Goal: Information Seeking & Learning: Find specific fact

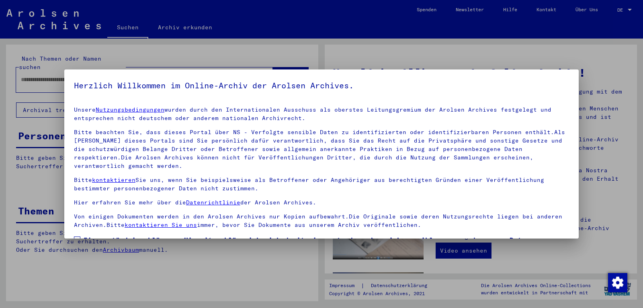
scroll to position [55, 0]
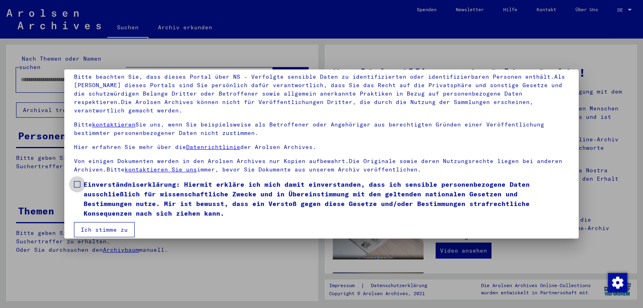
click at [78, 181] on span at bounding box center [77, 184] width 6 height 6
click at [100, 222] on button "Ich stimme zu" at bounding box center [104, 229] width 61 height 15
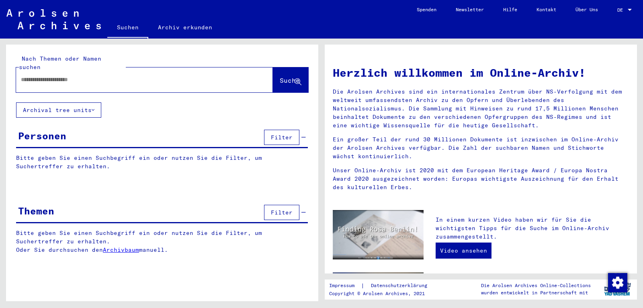
click at [66, 76] on input "text" at bounding box center [135, 80] width 228 height 8
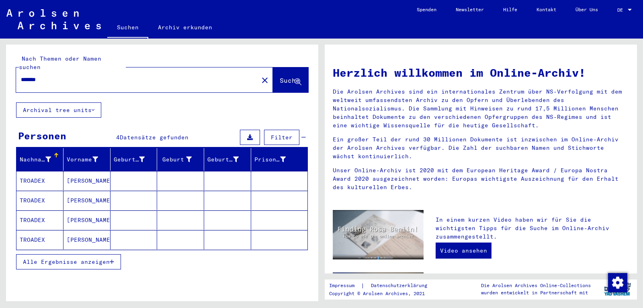
click at [90, 171] on mat-cell "[PERSON_NAME]" at bounding box center [86, 180] width 47 height 19
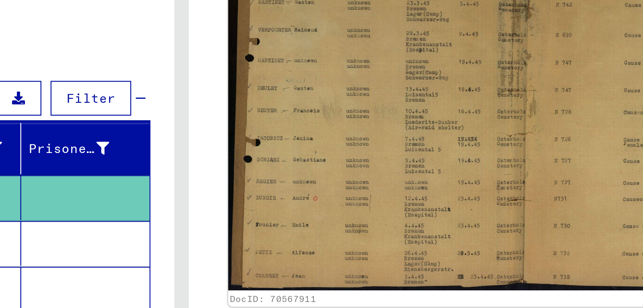
scroll to position [138, 0]
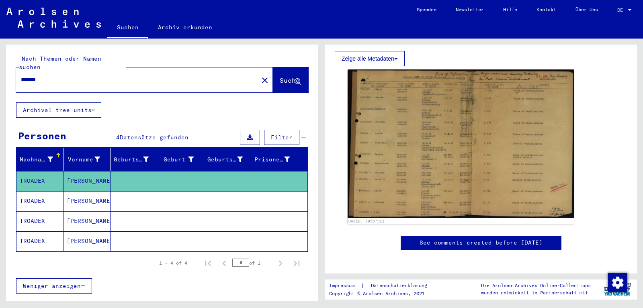
click at [193, 195] on mat-cell at bounding box center [180, 201] width 47 height 20
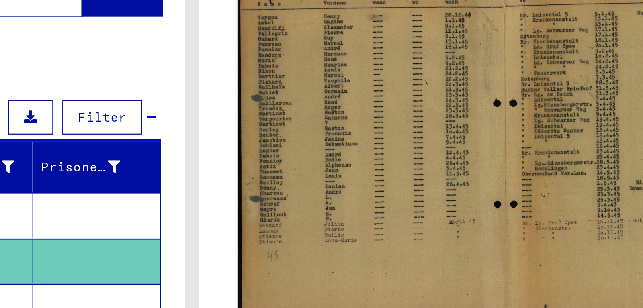
scroll to position [153, 0]
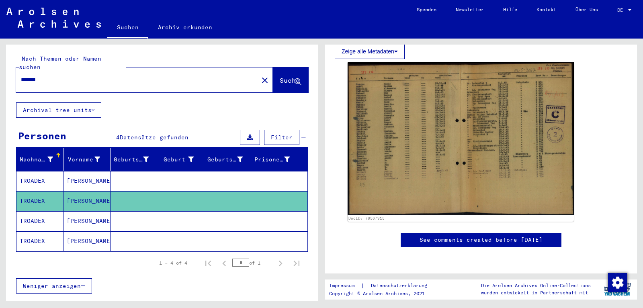
click at [191, 219] on mat-cell at bounding box center [180, 221] width 47 height 20
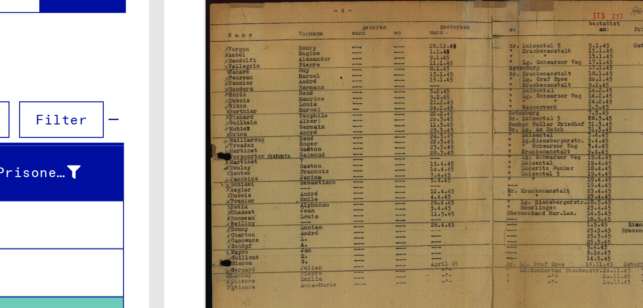
scroll to position [104, 0]
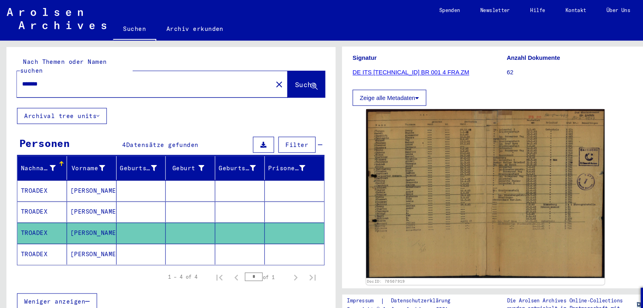
click at [206, 234] on mat-cell at bounding box center [227, 241] width 47 height 20
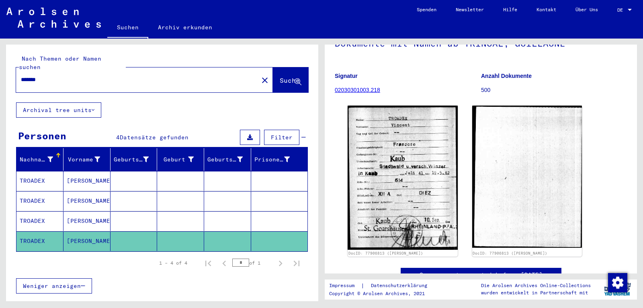
click at [62, 76] on input "*******" at bounding box center [137, 80] width 233 height 8
type input "*******"
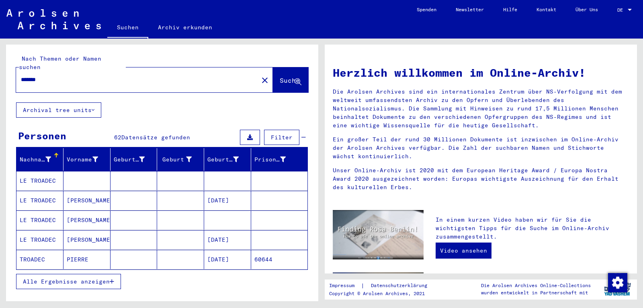
click at [75, 278] on span "Alle Ergebnisse anzeigen" at bounding box center [66, 281] width 87 height 7
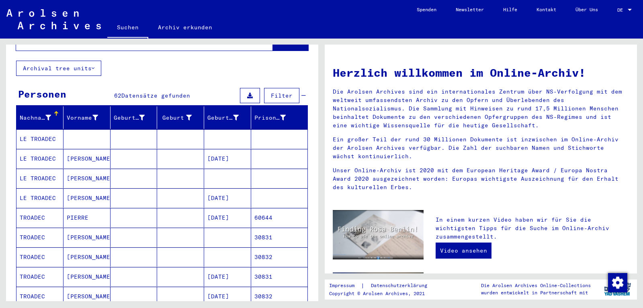
scroll to position [42, 0]
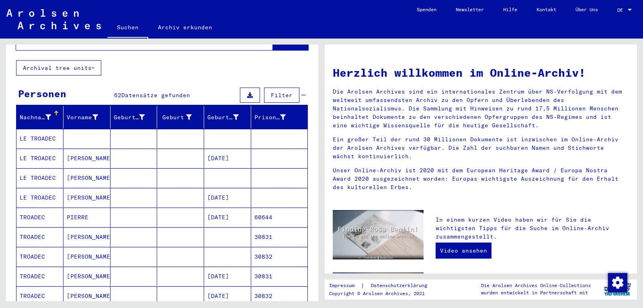
click at [79, 248] on mat-cell "[PERSON_NAME]" at bounding box center [86, 256] width 47 height 19
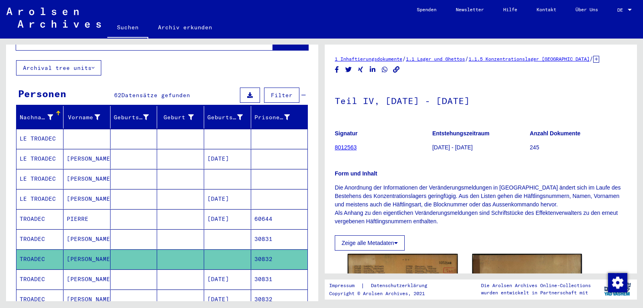
scroll to position [89, 0]
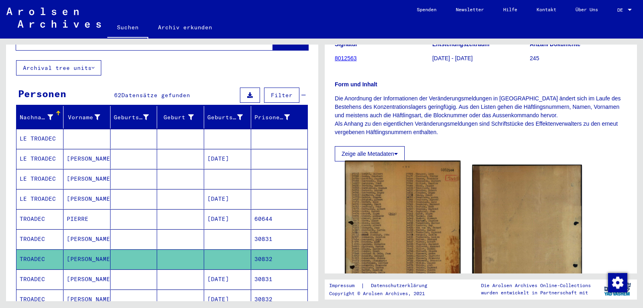
click at [408, 206] on img at bounding box center [402, 243] width 115 height 164
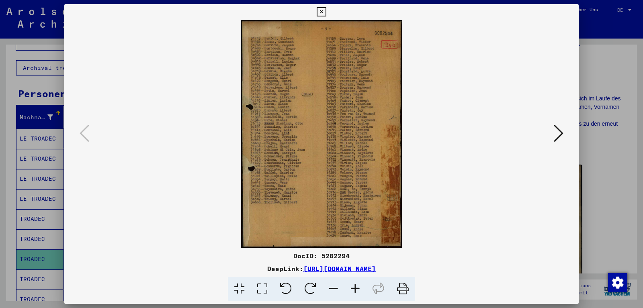
click at [589, 58] on div at bounding box center [321, 154] width 643 height 308
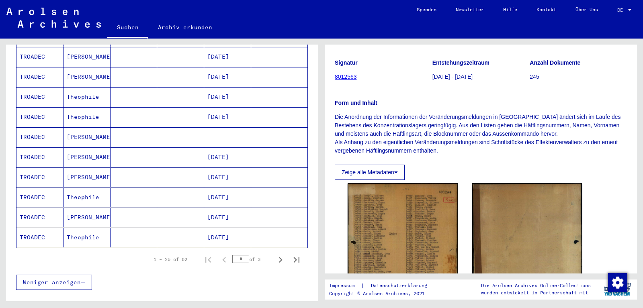
scroll to position [431, 0]
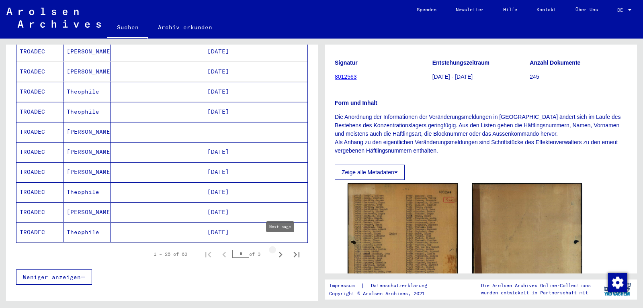
click at [280, 250] on icon "Next page" at bounding box center [280, 254] width 11 height 11
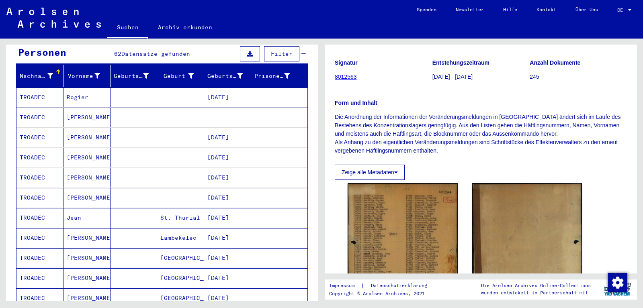
scroll to position [0, 0]
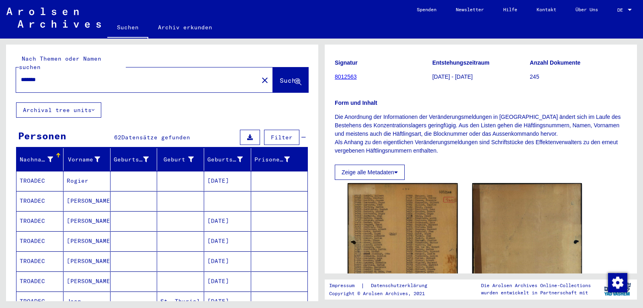
click at [171, 194] on mat-cell at bounding box center [180, 201] width 47 height 20
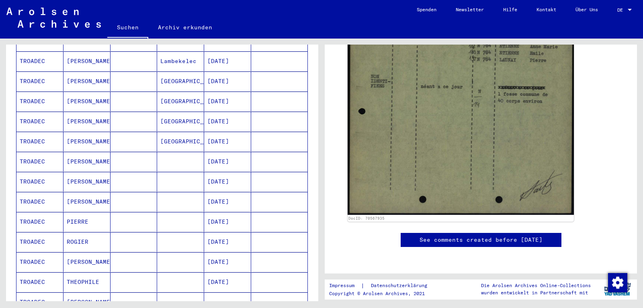
scroll to position [268, 0]
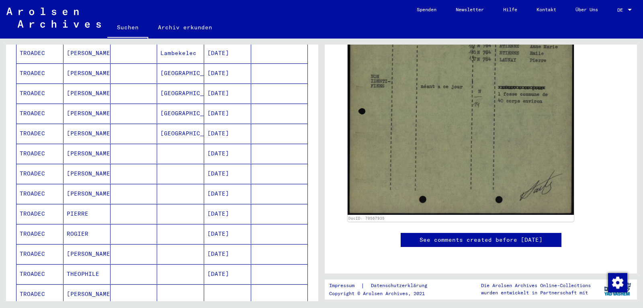
click at [262, 224] on mat-cell at bounding box center [279, 234] width 56 height 20
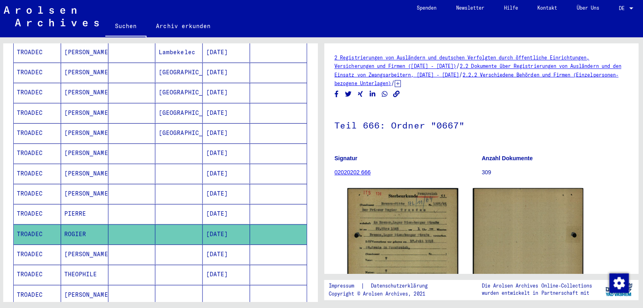
click at [407, 219] on img at bounding box center [403, 265] width 110 height 155
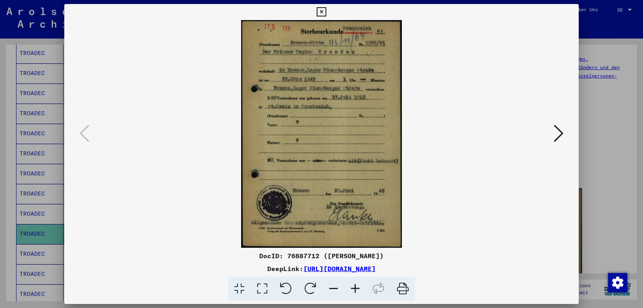
click at [565, 129] on button at bounding box center [558, 134] width 14 height 23
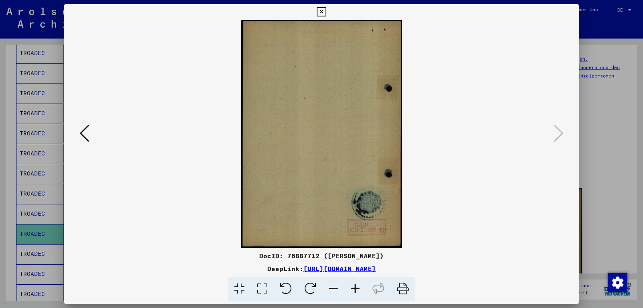
click at [619, 117] on div at bounding box center [321, 154] width 643 height 308
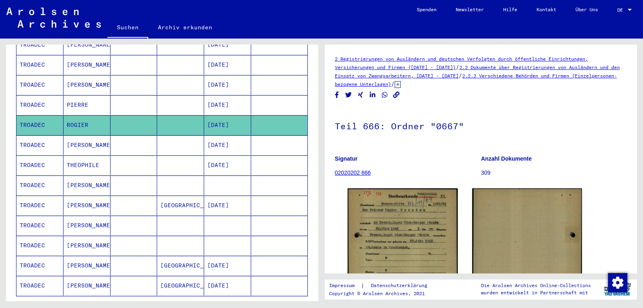
scroll to position [378, 0]
click at [217, 175] on mat-cell at bounding box center [227, 185] width 47 height 20
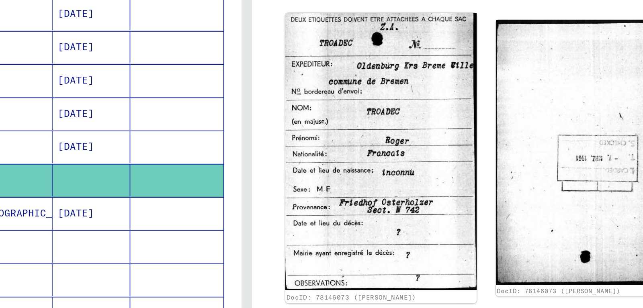
scroll to position [112, 0]
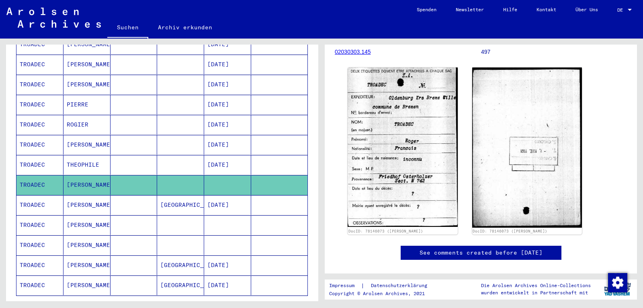
click at [237, 215] on mat-cell at bounding box center [227, 225] width 47 height 20
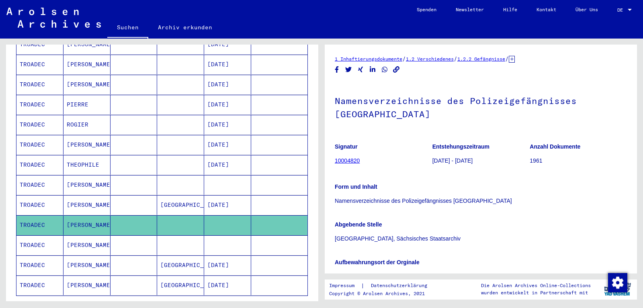
click at [227, 239] on mat-cell at bounding box center [227, 245] width 47 height 20
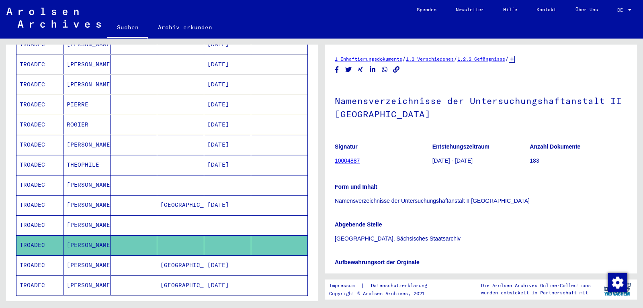
scroll to position [429, 0]
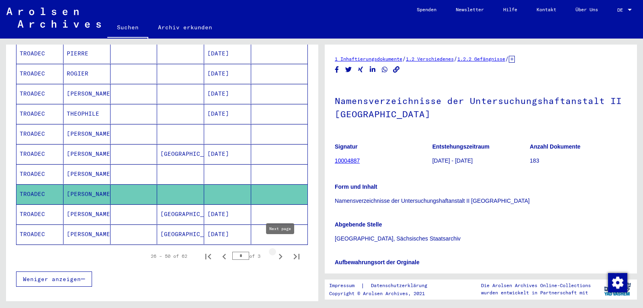
click at [278, 251] on icon "Next page" at bounding box center [280, 256] width 11 height 11
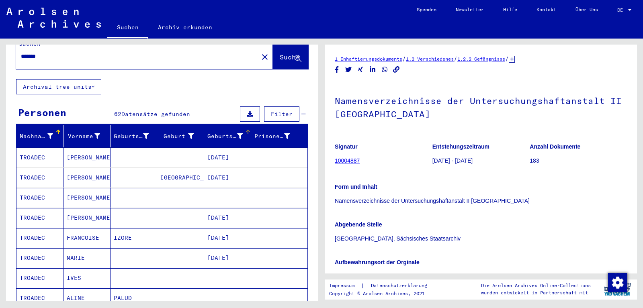
scroll to position [57, 0]
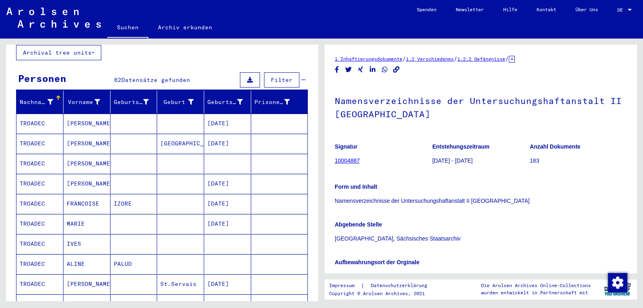
click at [227, 154] on mat-cell at bounding box center [227, 164] width 47 height 20
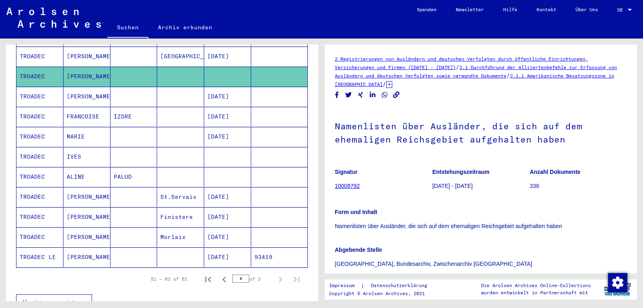
scroll to position [147, 0]
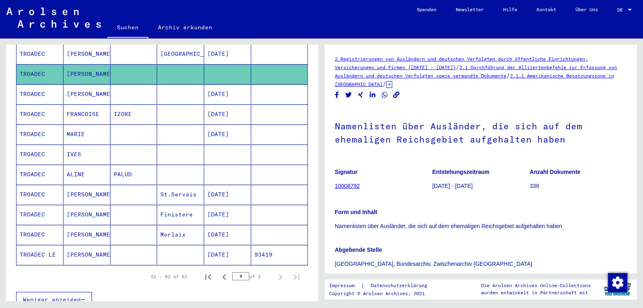
click at [181, 229] on mat-cell "Morlaix" at bounding box center [180, 235] width 47 height 20
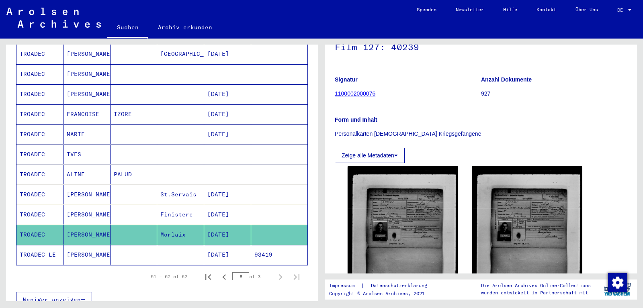
scroll to position [81, 0]
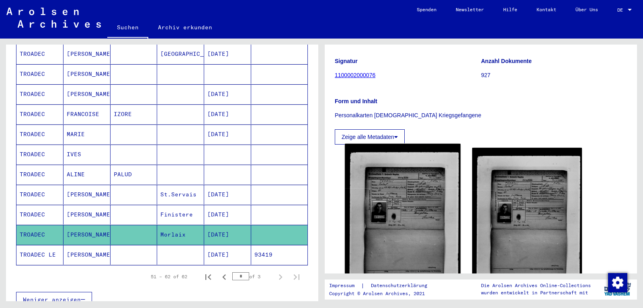
click at [423, 178] on img at bounding box center [402, 225] width 115 height 163
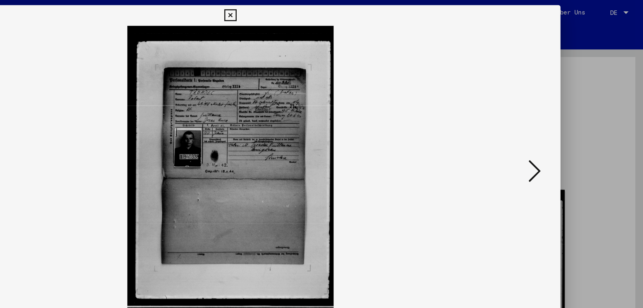
click at [563, 135] on icon at bounding box center [559, 133] width 10 height 19
click at [622, 105] on div at bounding box center [321, 154] width 643 height 308
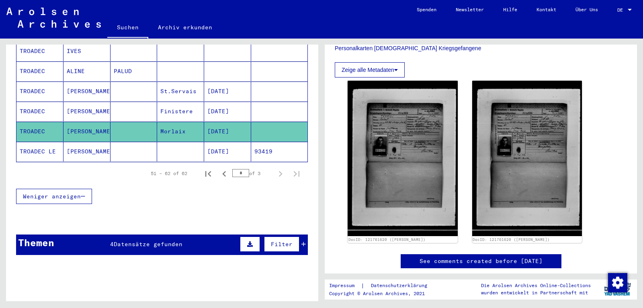
scroll to position [260, 0]
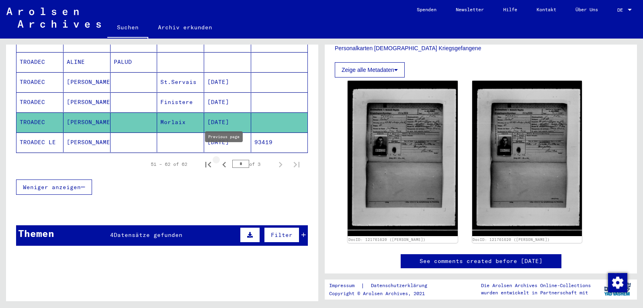
click at [227, 159] on icon "Previous page" at bounding box center [224, 164] width 11 height 11
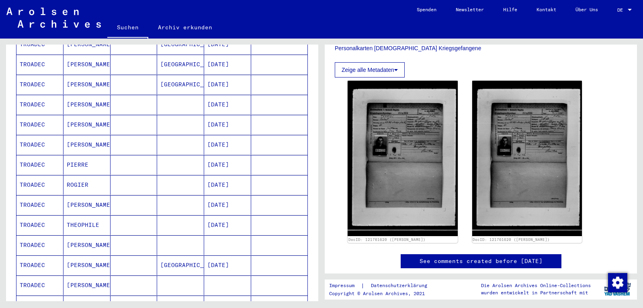
scroll to position [319, 0]
click at [233, 173] on mat-cell "[DATE]" at bounding box center [227, 183] width 47 height 20
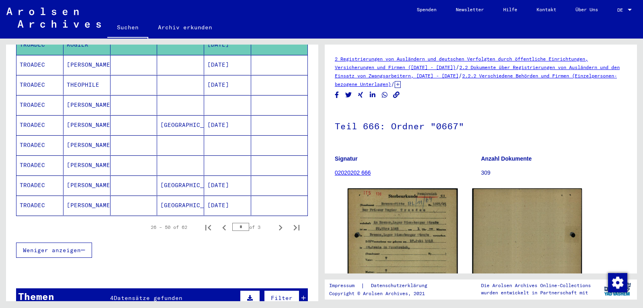
scroll to position [457, 0]
click at [224, 223] on icon "Previous page" at bounding box center [224, 228] width 11 height 11
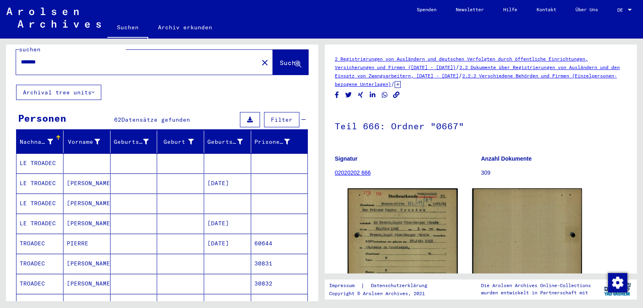
scroll to position [0, 0]
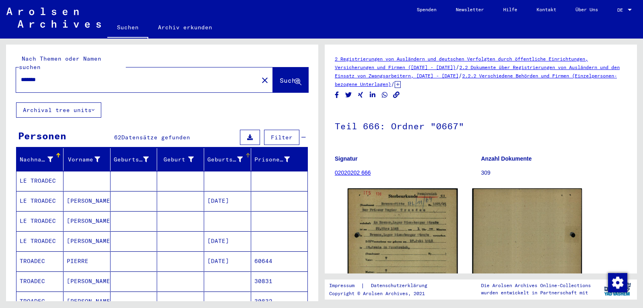
click at [247, 148] on mat-header-cell "Geburtsdatum" at bounding box center [227, 159] width 47 height 22
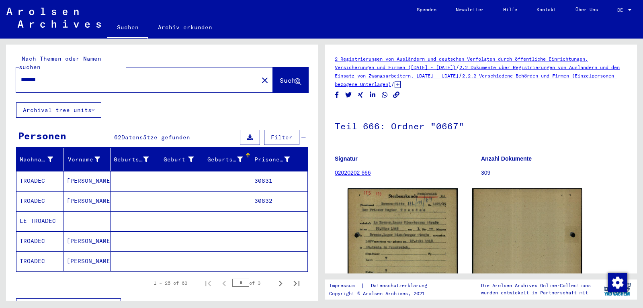
click at [221, 212] on mat-cell at bounding box center [227, 221] width 47 height 20
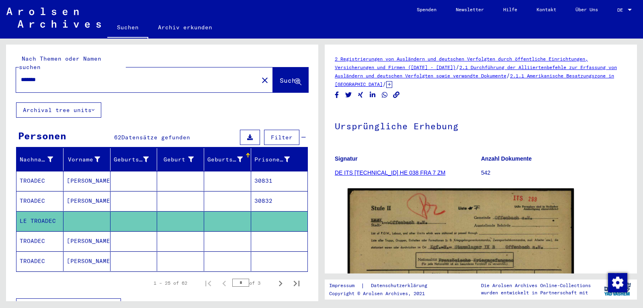
click at [215, 252] on mat-cell at bounding box center [227, 262] width 47 height 20
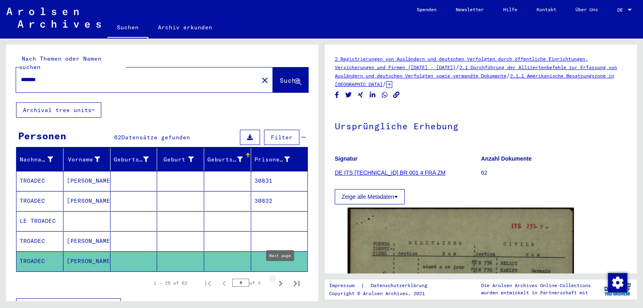
click at [280, 281] on icon "Next page" at bounding box center [281, 284] width 4 height 6
type input "*"
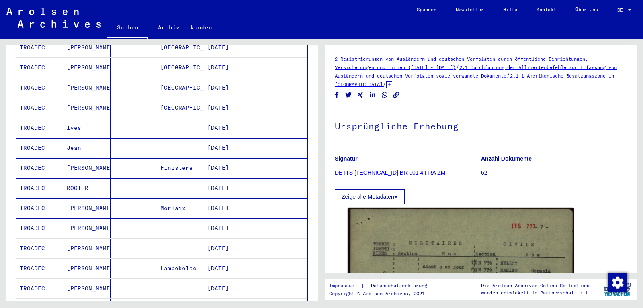
scroll to position [294, 0]
click at [202, 198] on mat-cell "Morlaix" at bounding box center [180, 208] width 47 height 20
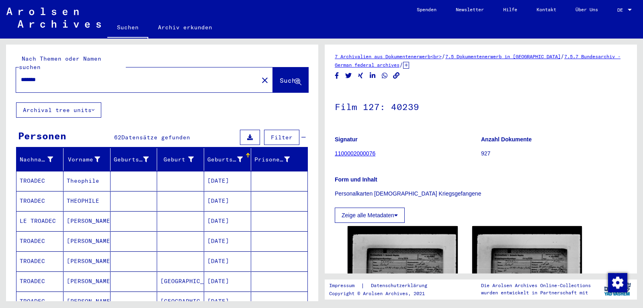
click at [86, 76] on input "*******" at bounding box center [137, 80] width 233 height 8
type input "*******"
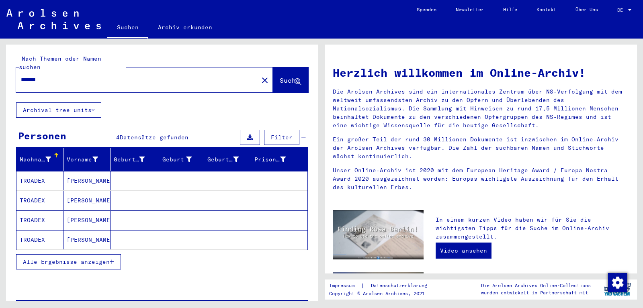
click at [158, 171] on mat-cell at bounding box center [180, 180] width 47 height 19
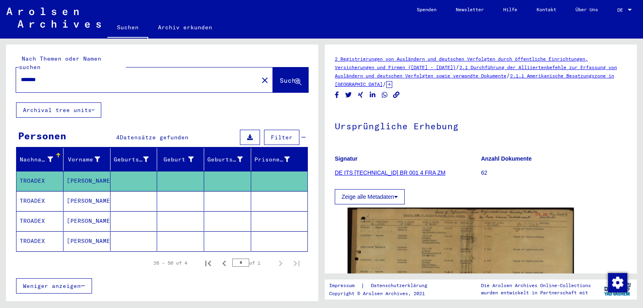
click at [392, 171] on link "DE ITS [TECHNICAL_ID] BR 001 4 FRA ZM" at bounding box center [390, 173] width 110 height 6
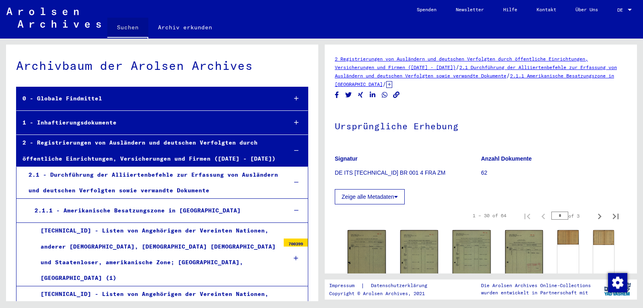
click at [123, 27] on link "Suchen" at bounding box center [127, 28] width 41 height 21
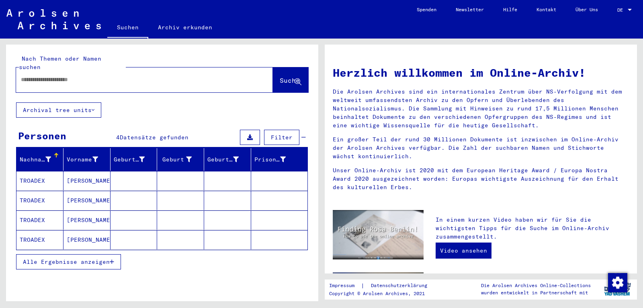
click at [85, 76] on input "text" at bounding box center [135, 80] width 228 height 8
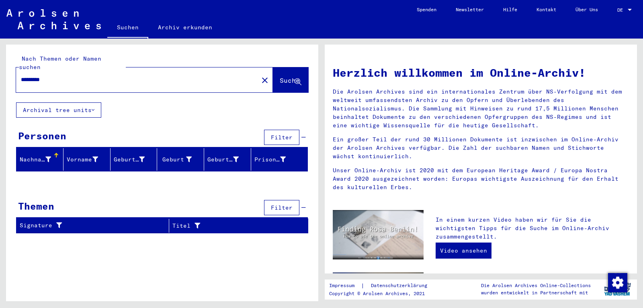
click at [25, 76] on input "*********" at bounding box center [135, 80] width 228 height 8
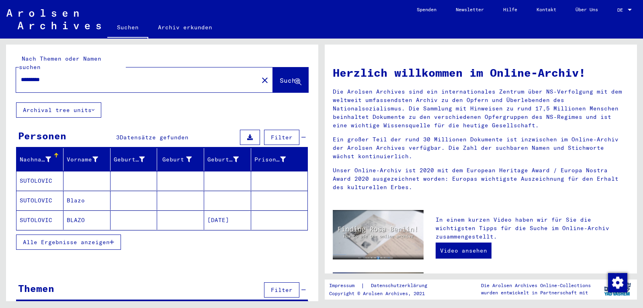
click at [78, 194] on mat-cell "Blazo" at bounding box center [86, 200] width 47 height 19
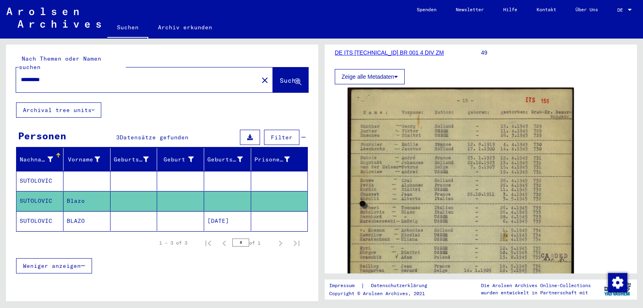
scroll to position [126, 0]
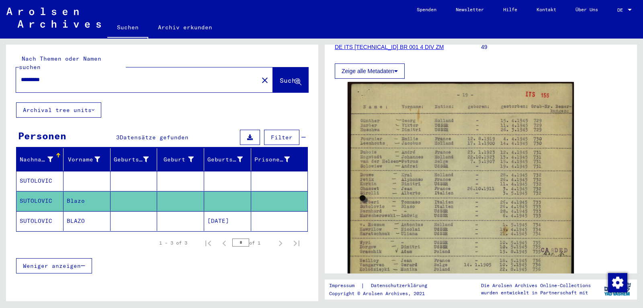
click at [243, 171] on mat-cell at bounding box center [227, 181] width 47 height 20
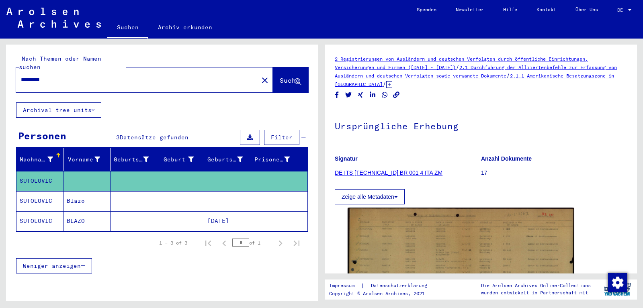
scroll to position [89, 0]
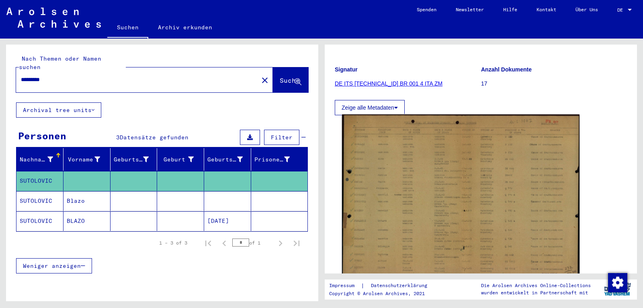
click at [407, 151] on img at bounding box center [460, 197] width 237 height 165
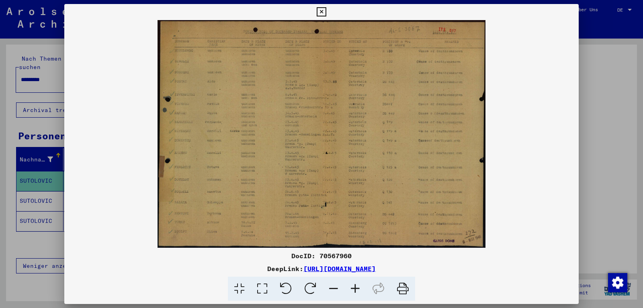
click at [42, 213] on div at bounding box center [321, 154] width 643 height 308
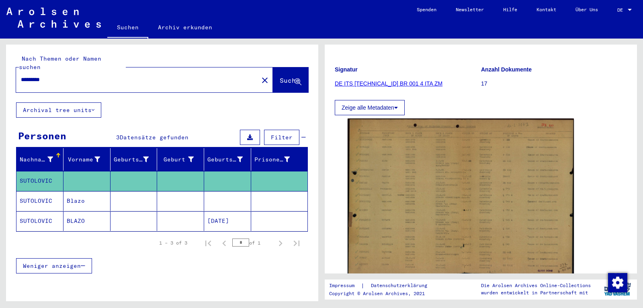
click at [61, 191] on mat-cell "SUTOLOVIC" at bounding box center [39, 201] width 47 height 20
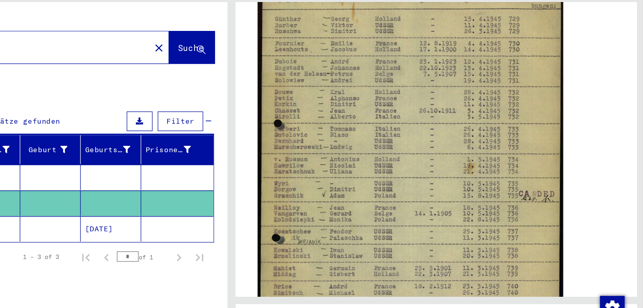
scroll to position [183, 0]
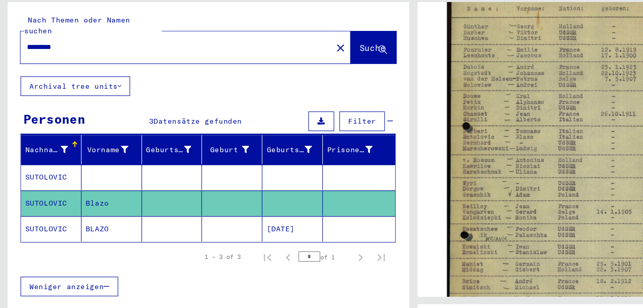
click at [139, 211] on mat-cell at bounding box center [133, 221] width 47 height 20
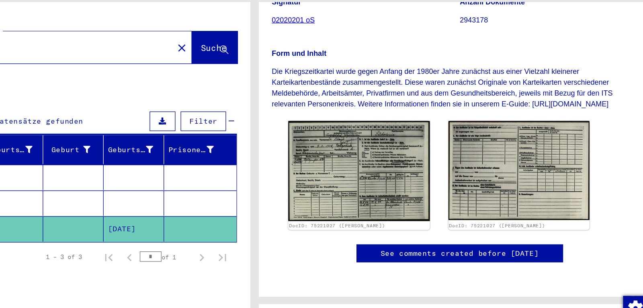
scroll to position [125, 0]
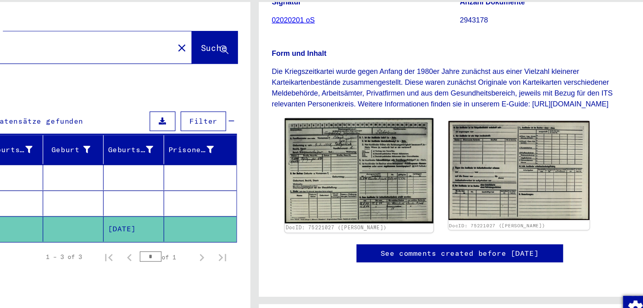
click at [408, 175] on img at bounding box center [402, 176] width 115 height 82
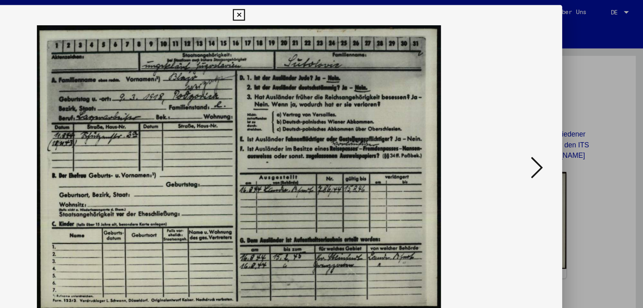
click at [557, 133] on icon at bounding box center [559, 133] width 10 height 19
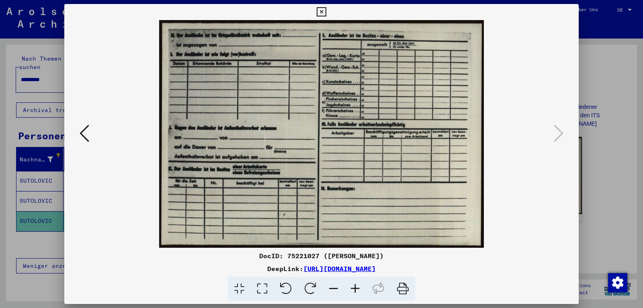
click at [78, 133] on button at bounding box center [84, 134] width 14 height 23
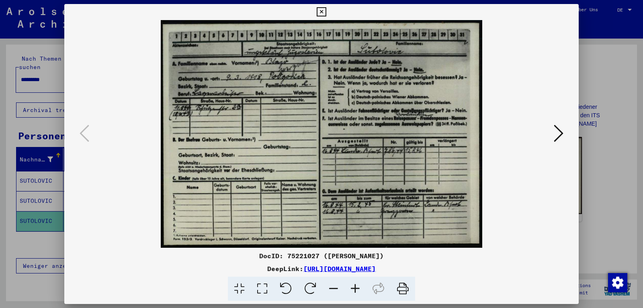
click at [6, 215] on div at bounding box center [321, 154] width 643 height 308
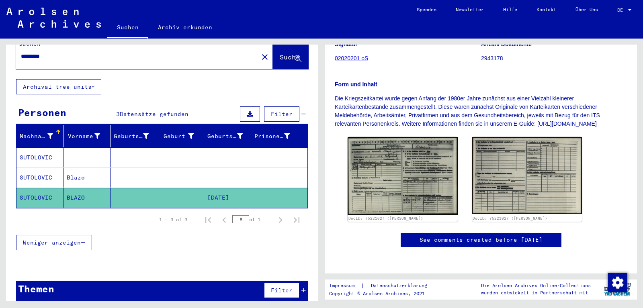
scroll to position [0, 0]
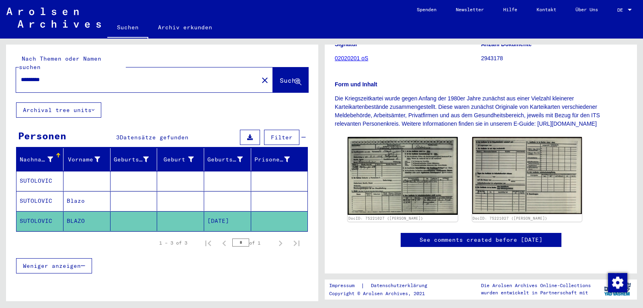
click at [250, 197] on mat-cell at bounding box center [227, 201] width 47 height 20
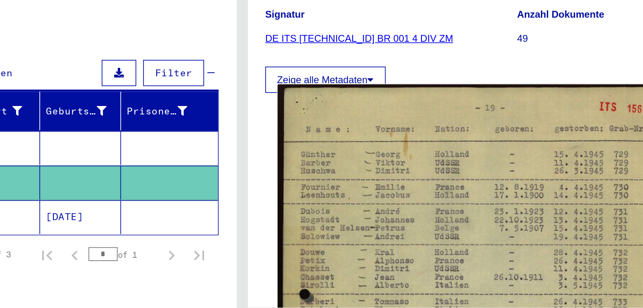
scroll to position [56, 0]
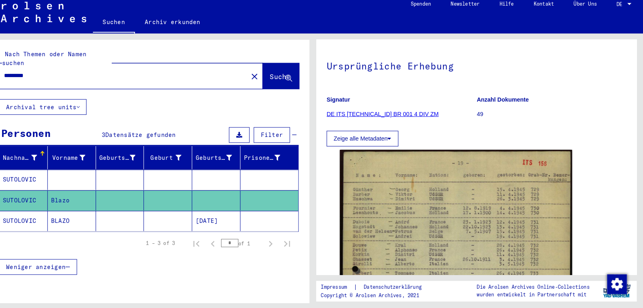
click at [222, 177] on mat-cell at bounding box center [227, 181] width 47 height 20
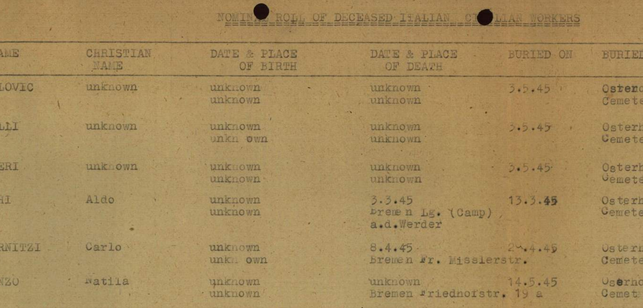
scroll to position [59, 0]
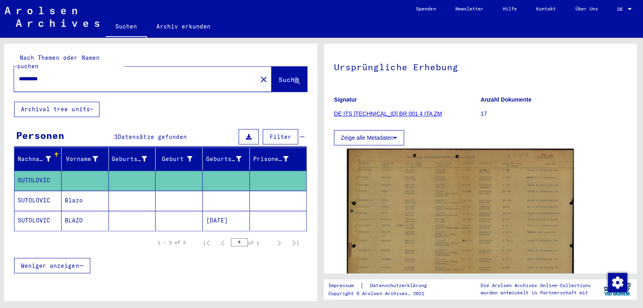
click at [223, 192] on mat-cell at bounding box center [227, 201] width 47 height 20
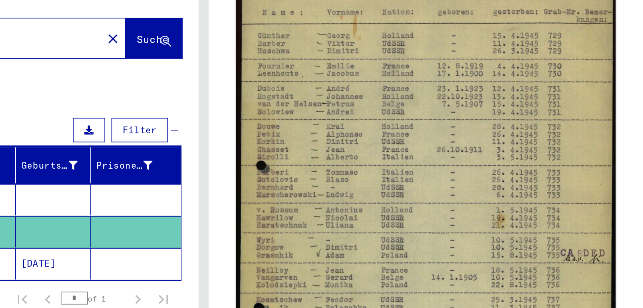
scroll to position [162, 0]
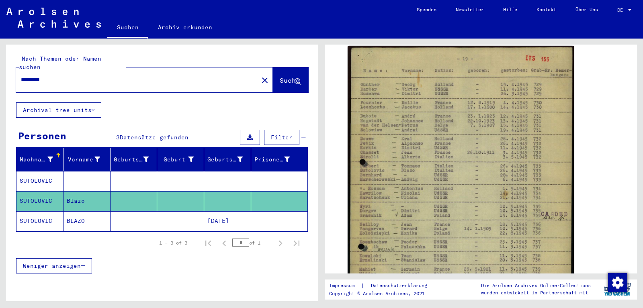
click at [25, 76] on input "*********" at bounding box center [137, 80] width 233 height 8
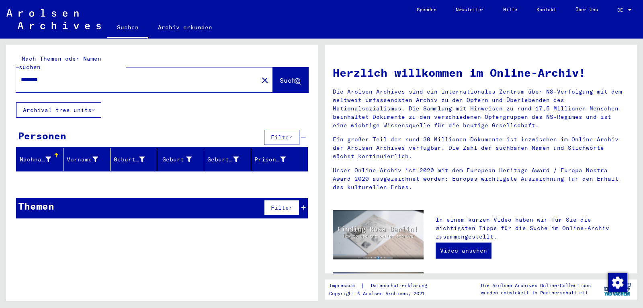
drag, startPoint x: 79, startPoint y: 74, endPoint x: 0, endPoint y: 71, distance: 78.8
click at [21, 76] on input "********" at bounding box center [135, 80] width 228 height 8
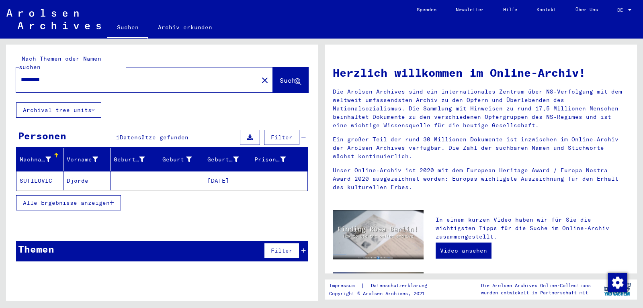
click at [49, 176] on mat-cell "SUTILOVIC" at bounding box center [39, 180] width 47 height 19
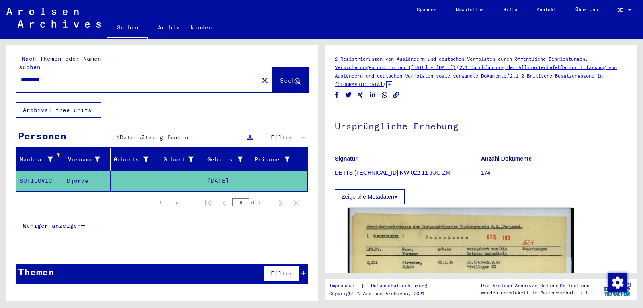
click at [34, 76] on input "*********" at bounding box center [137, 80] width 233 height 8
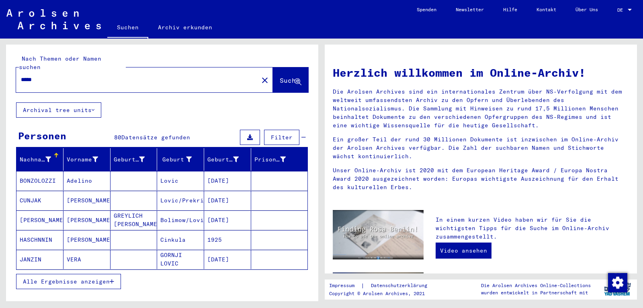
click at [42, 278] on span "Alle Ergebnisse anzeigen" at bounding box center [66, 281] width 87 height 7
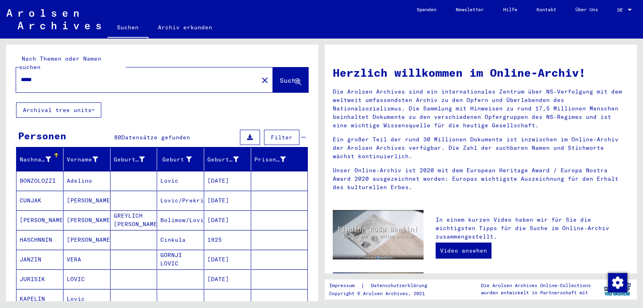
drag, startPoint x: 160, startPoint y: 71, endPoint x: 5, endPoint y: 61, distance: 155.0
click at [21, 76] on input "*****" at bounding box center [135, 80] width 228 height 8
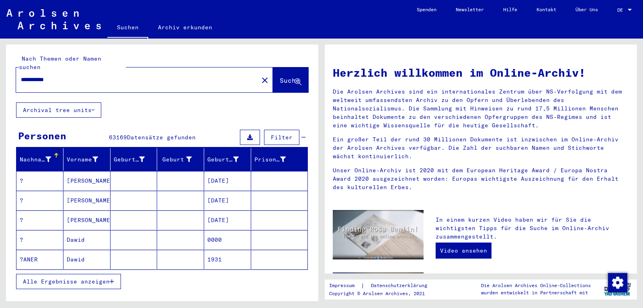
type input "**********"
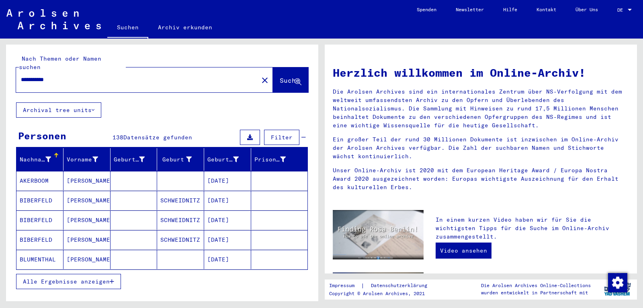
click at [61, 278] on span "Alle Ergebnisse anzeigen" at bounding box center [66, 281] width 87 height 7
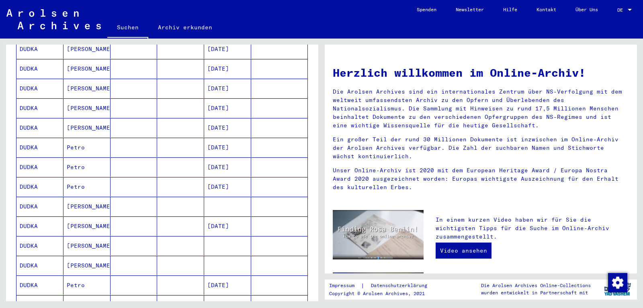
scroll to position [331, 0]
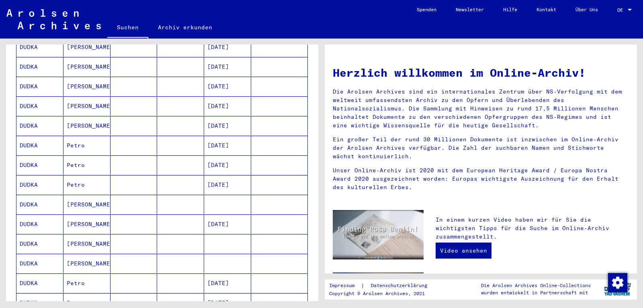
click at [90, 199] on mat-cell "[PERSON_NAME]" at bounding box center [86, 204] width 47 height 19
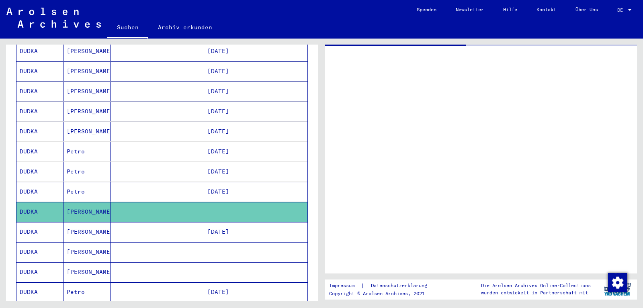
scroll to position [335, 0]
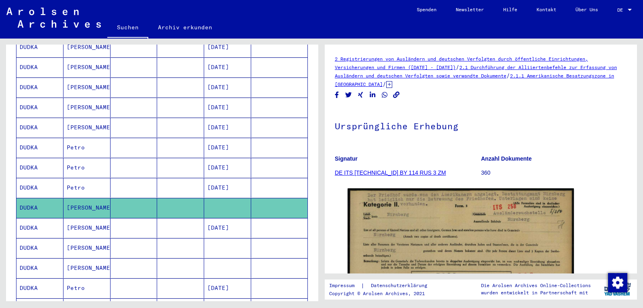
click at [101, 238] on mat-cell "[PERSON_NAME]" at bounding box center [86, 248] width 47 height 20
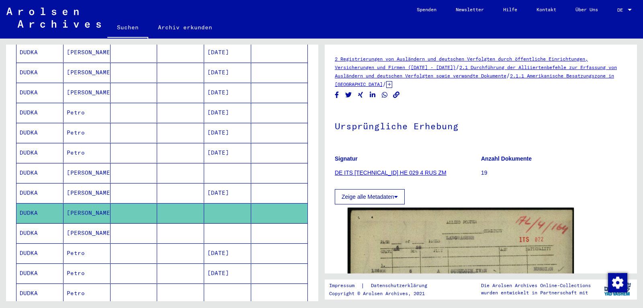
scroll to position [370, 0]
click at [113, 223] on mat-cell at bounding box center [133, 233] width 47 height 20
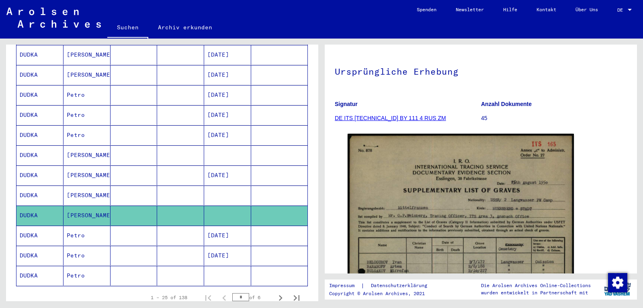
scroll to position [431, 0]
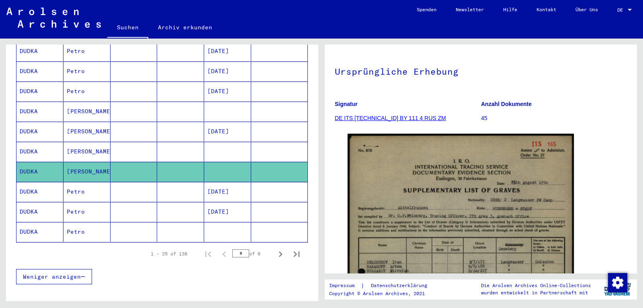
click at [145, 227] on mat-cell at bounding box center [133, 232] width 47 height 20
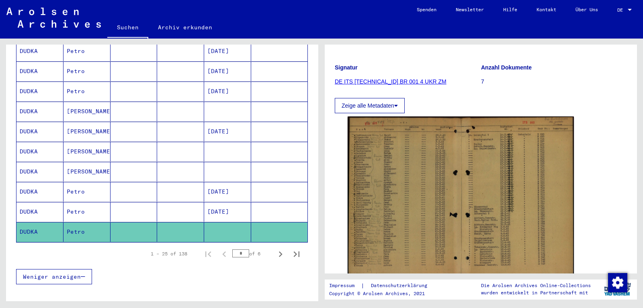
scroll to position [92, 0]
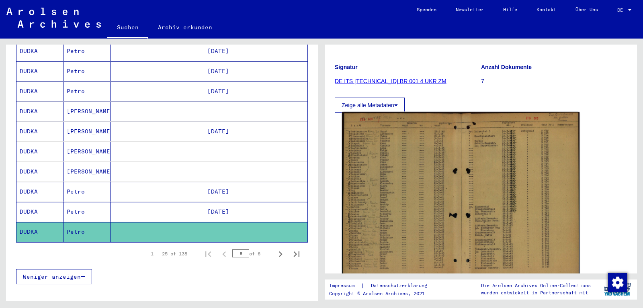
click at [454, 141] on img at bounding box center [460, 196] width 237 height 168
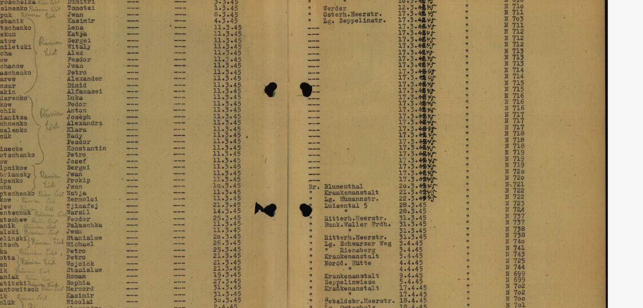
scroll to position [431, 0]
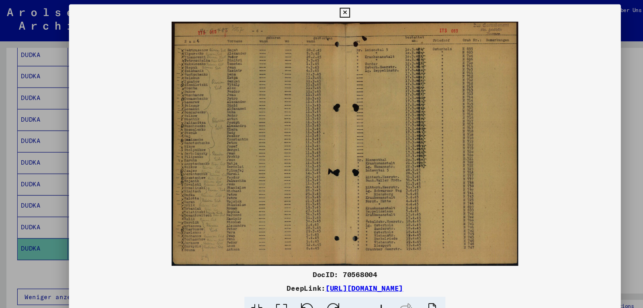
click at [326, 12] on icon at bounding box center [321, 12] width 9 height 10
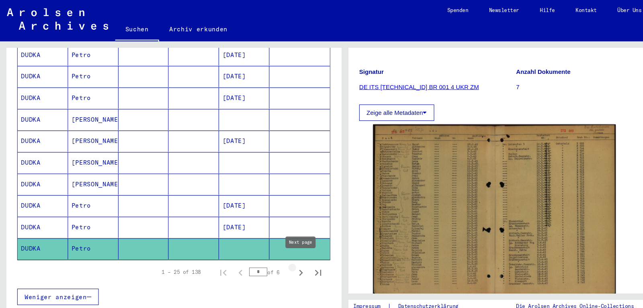
click at [276, 249] on icon "Next page" at bounding box center [280, 254] width 11 height 11
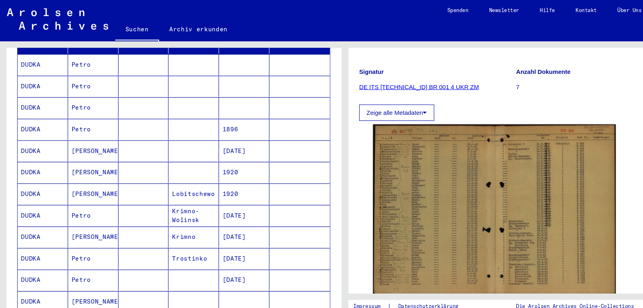
scroll to position [0, 0]
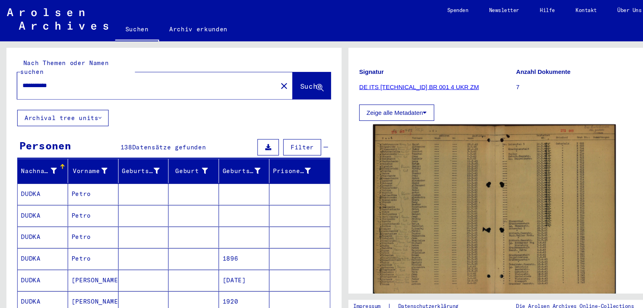
click at [185, 174] on mat-cell at bounding box center [180, 181] width 47 height 20
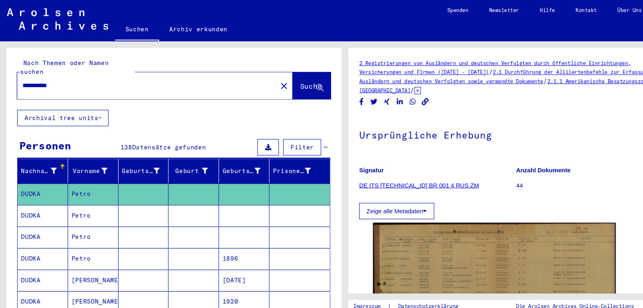
scroll to position [72, 0]
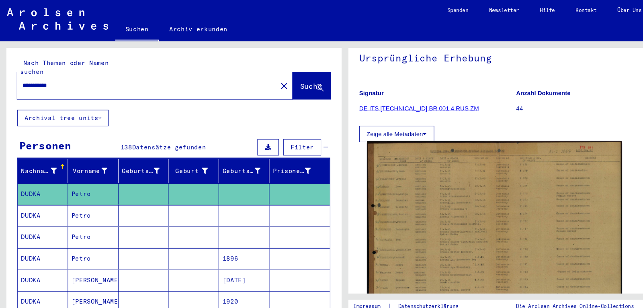
click at [425, 166] on img at bounding box center [460, 214] width 237 height 164
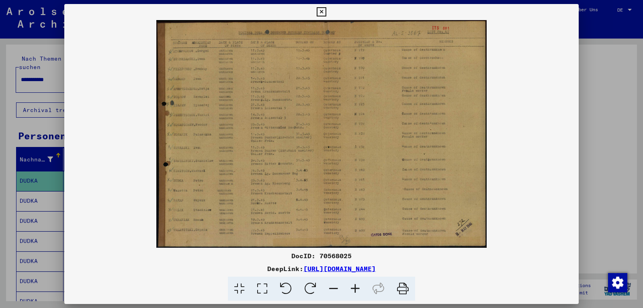
click at [12, 215] on div at bounding box center [321, 154] width 643 height 308
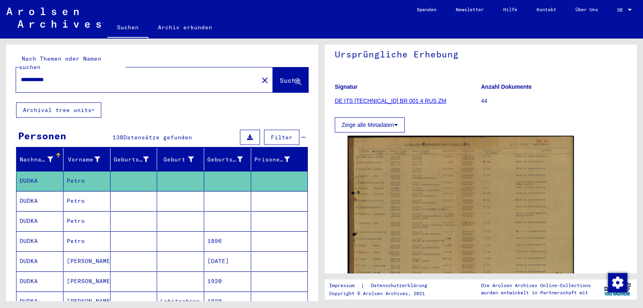
click at [62, 211] on mat-cell "DUDKA" at bounding box center [39, 221] width 47 height 20
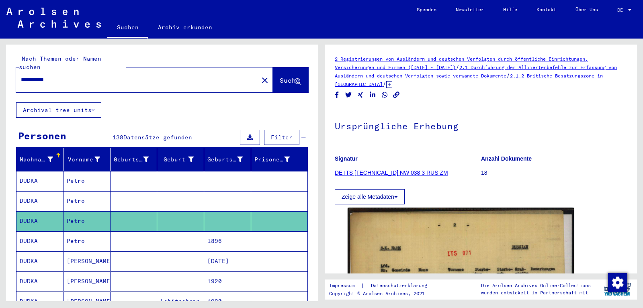
click at [192, 191] on mat-cell at bounding box center [180, 201] width 47 height 20
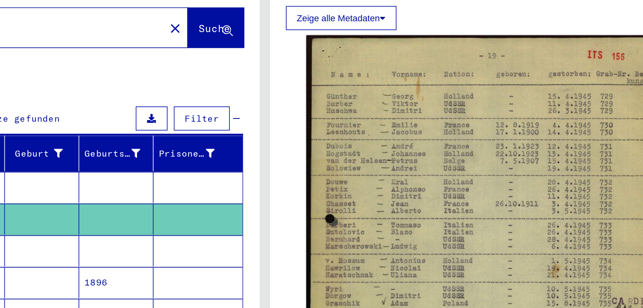
scroll to position [121, 0]
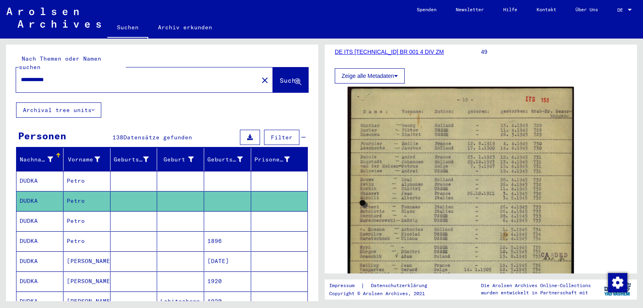
click at [191, 211] on mat-cell at bounding box center [180, 221] width 47 height 20
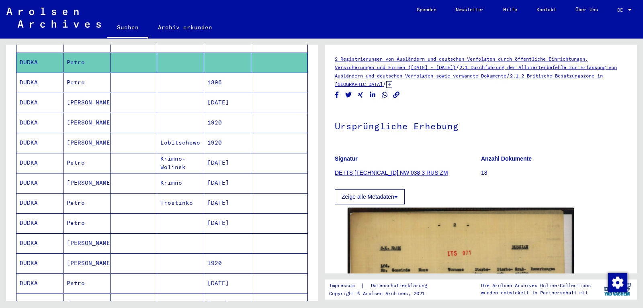
scroll to position [162, 0]
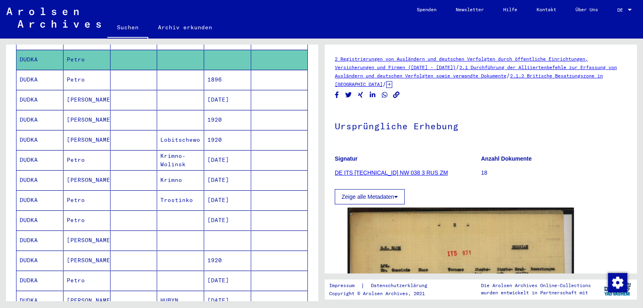
click at [207, 231] on mat-cell at bounding box center [227, 241] width 47 height 20
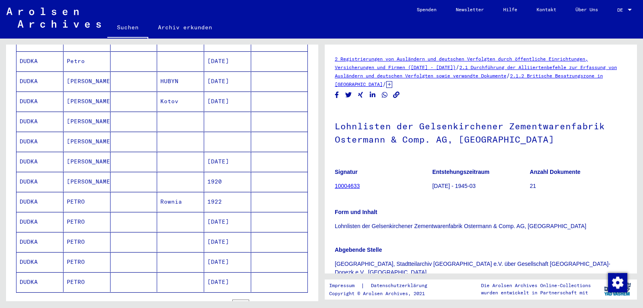
scroll to position [381, 0]
click at [189, 234] on mat-cell at bounding box center [180, 242] width 47 height 20
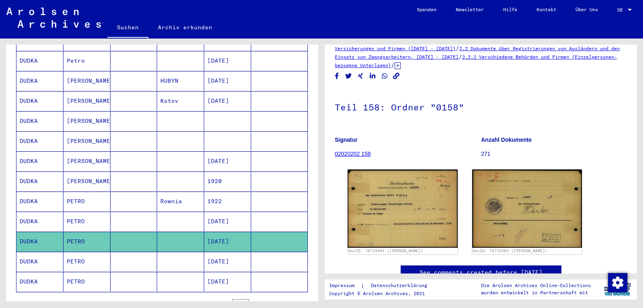
scroll to position [20, 0]
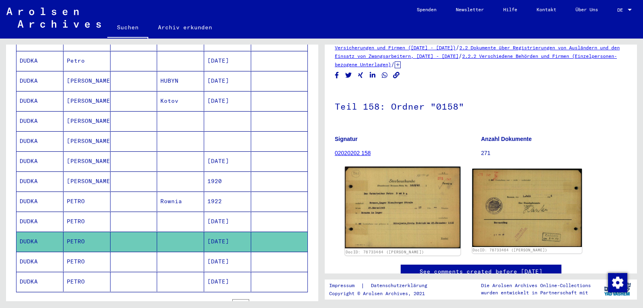
click at [380, 196] on img at bounding box center [402, 208] width 115 height 82
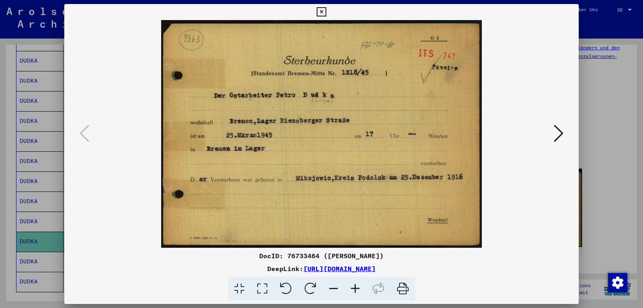
click at [561, 128] on icon at bounding box center [559, 133] width 10 height 19
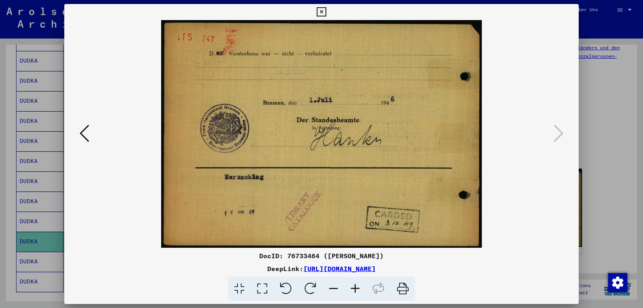
click at [86, 128] on icon at bounding box center [85, 133] width 10 height 19
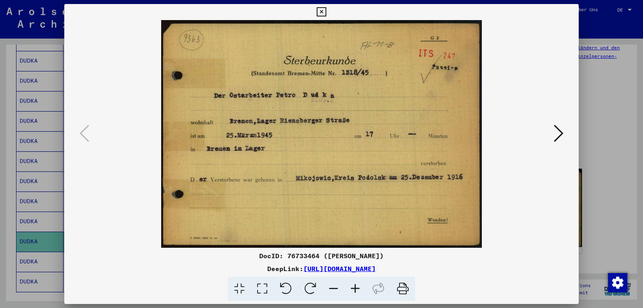
click at [29, 200] on div at bounding box center [321, 154] width 643 height 308
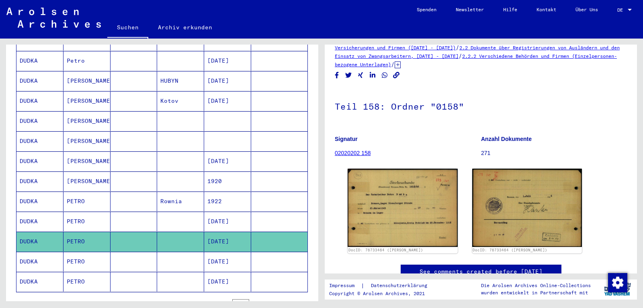
click at [202, 272] on mat-cell at bounding box center [180, 282] width 47 height 20
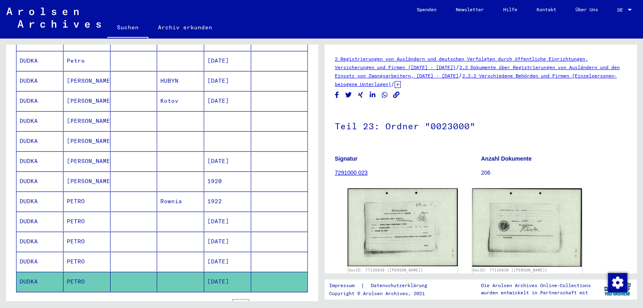
scroll to position [45, 0]
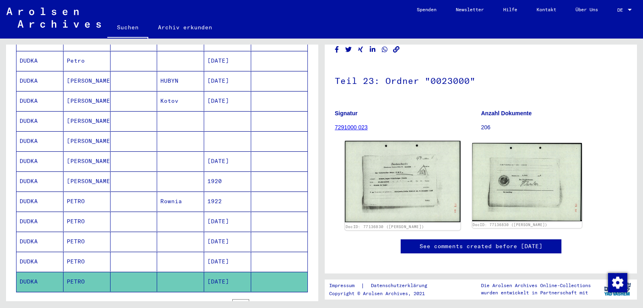
click at [396, 182] on img at bounding box center [402, 182] width 115 height 82
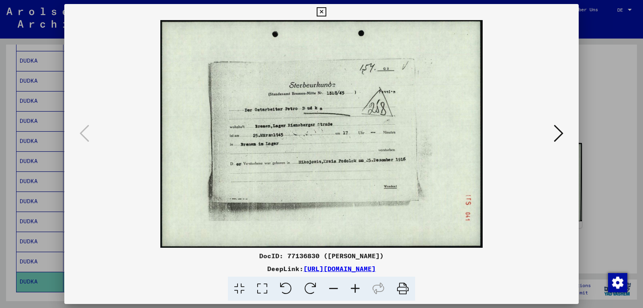
click at [560, 133] on icon at bounding box center [559, 133] width 10 height 19
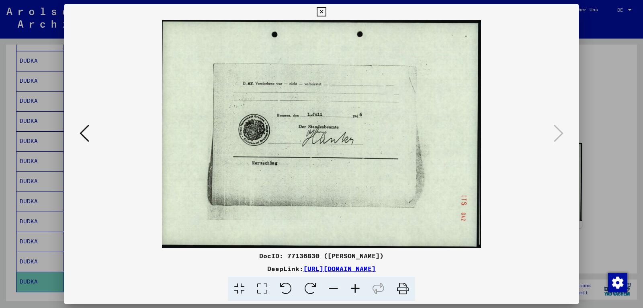
click at [599, 91] on div at bounding box center [321, 154] width 643 height 308
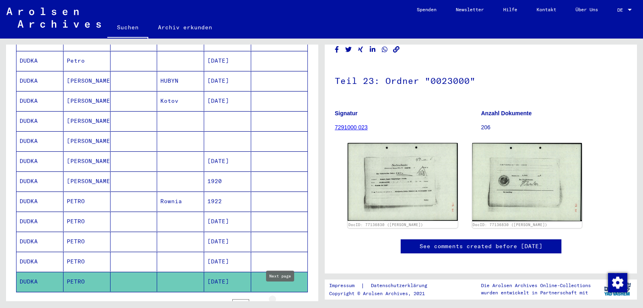
click at [282, 299] on icon "Next page" at bounding box center [280, 304] width 11 height 11
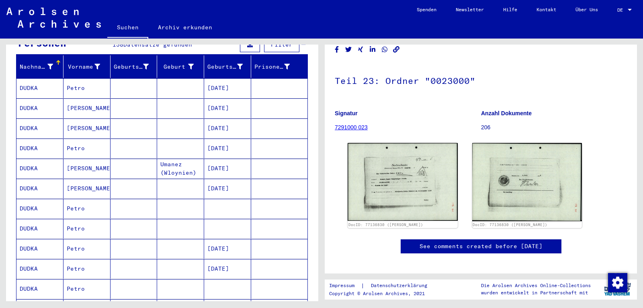
scroll to position [131, 0]
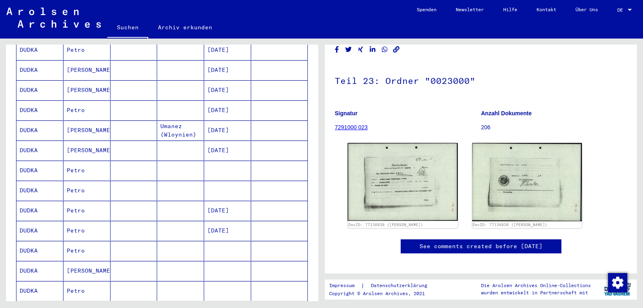
click at [216, 169] on mat-cell at bounding box center [227, 171] width 47 height 20
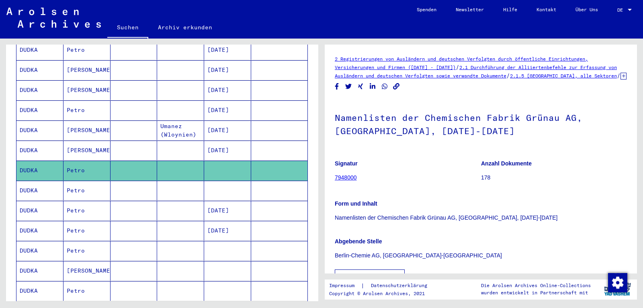
click at [217, 189] on mat-cell at bounding box center [227, 191] width 47 height 20
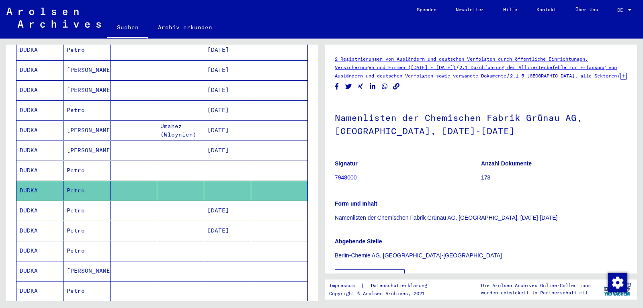
scroll to position [184, 0]
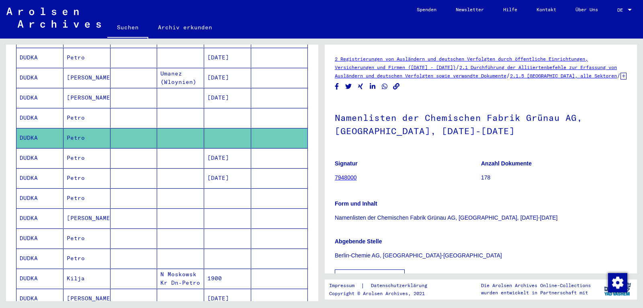
click at [217, 189] on mat-cell at bounding box center [227, 198] width 47 height 20
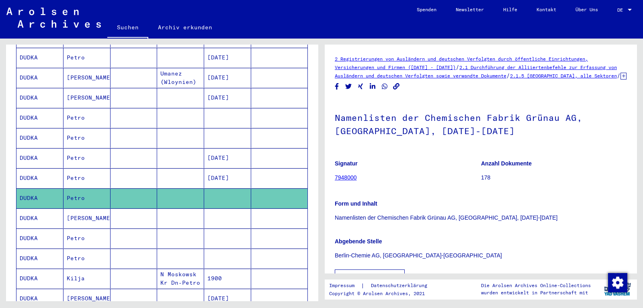
click at [217, 212] on mat-cell at bounding box center [227, 219] width 47 height 20
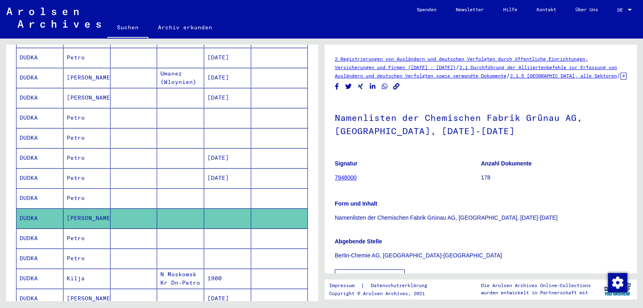
scroll to position [222, 0]
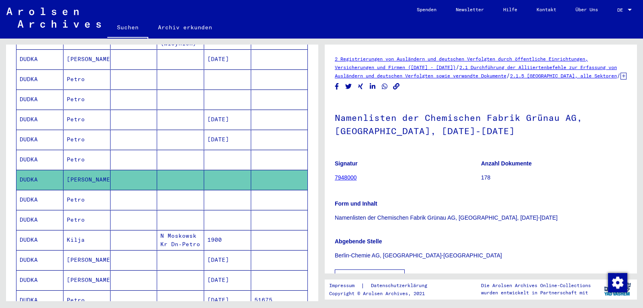
click at [230, 192] on mat-cell at bounding box center [227, 200] width 47 height 20
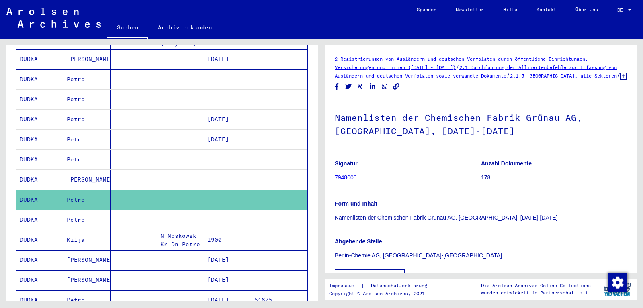
click at [230, 213] on mat-cell at bounding box center [227, 220] width 47 height 20
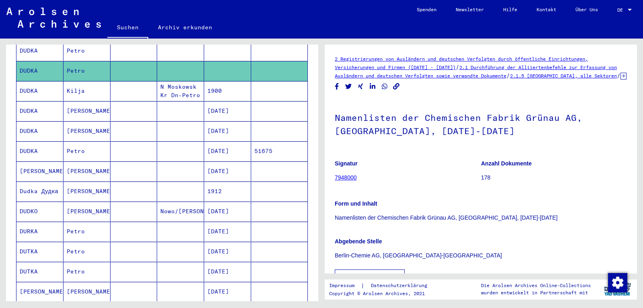
scroll to position [425, 0]
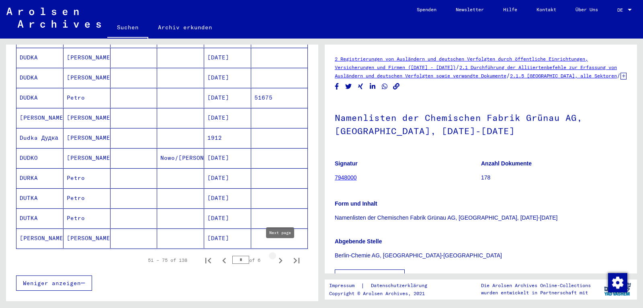
click at [283, 255] on icon "Next page" at bounding box center [280, 260] width 11 height 11
type input "*"
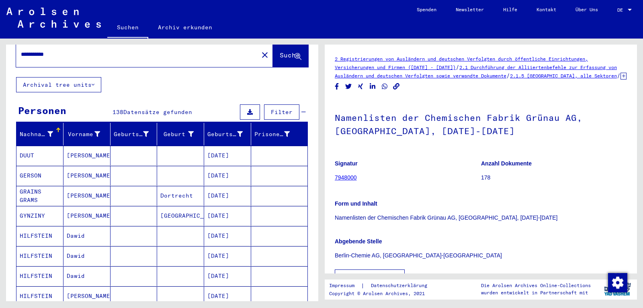
scroll to position [0, 0]
